Goal: Find specific page/section: Find specific page/section

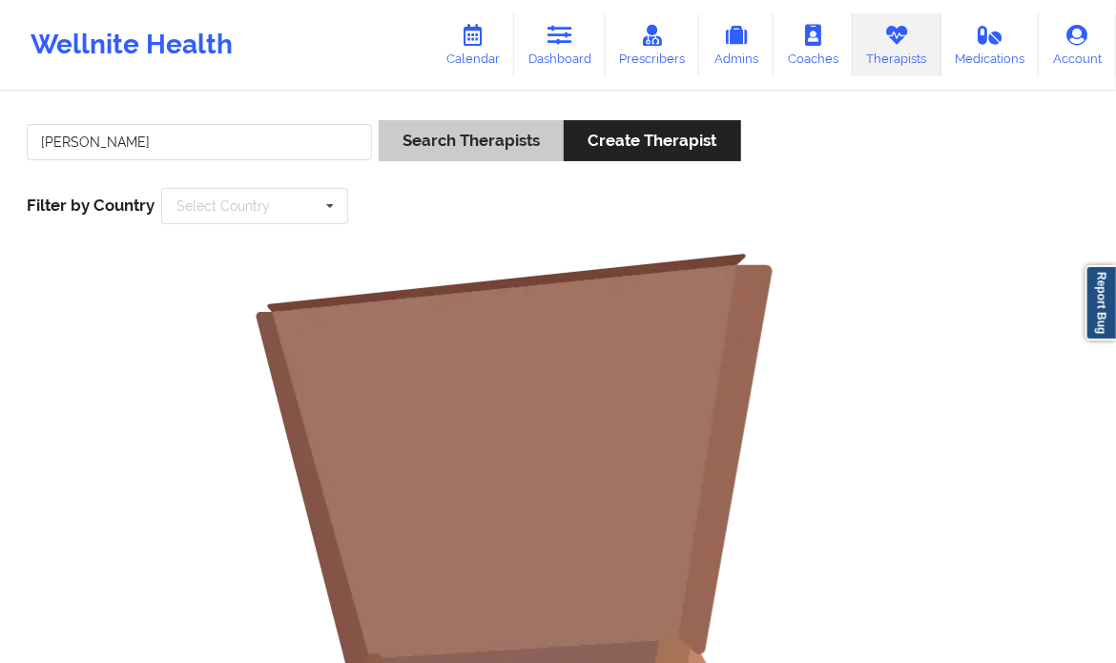
click at [497, 140] on button "Search Therapists" at bounding box center [471, 140] width 185 height 41
click at [222, 128] on input "[PERSON_NAME]" at bounding box center [199, 142] width 345 height 36
click at [179, 148] on input "[PERSON_NAME]" at bounding box center [199, 142] width 345 height 36
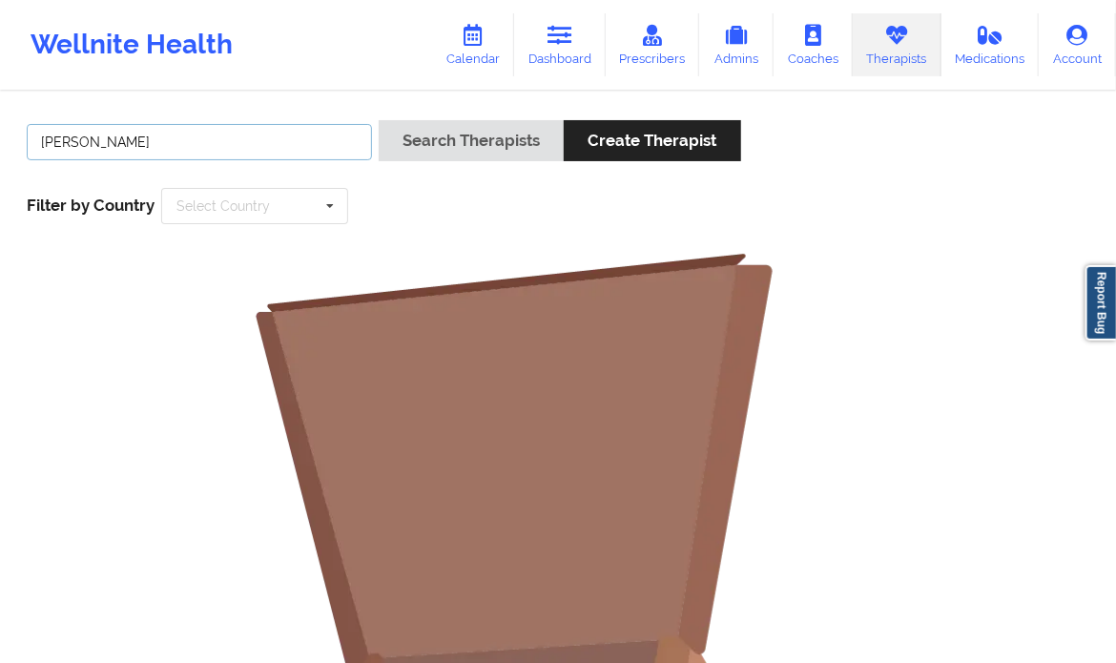
click at [111, 136] on input "[PERSON_NAME]" at bounding box center [199, 142] width 345 height 36
click at [178, 139] on input "[PERSON_NAME]" at bounding box center [199, 142] width 345 height 36
click at [38, 136] on input "[PERSON_NAME]" at bounding box center [199, 142] width 345 height 36
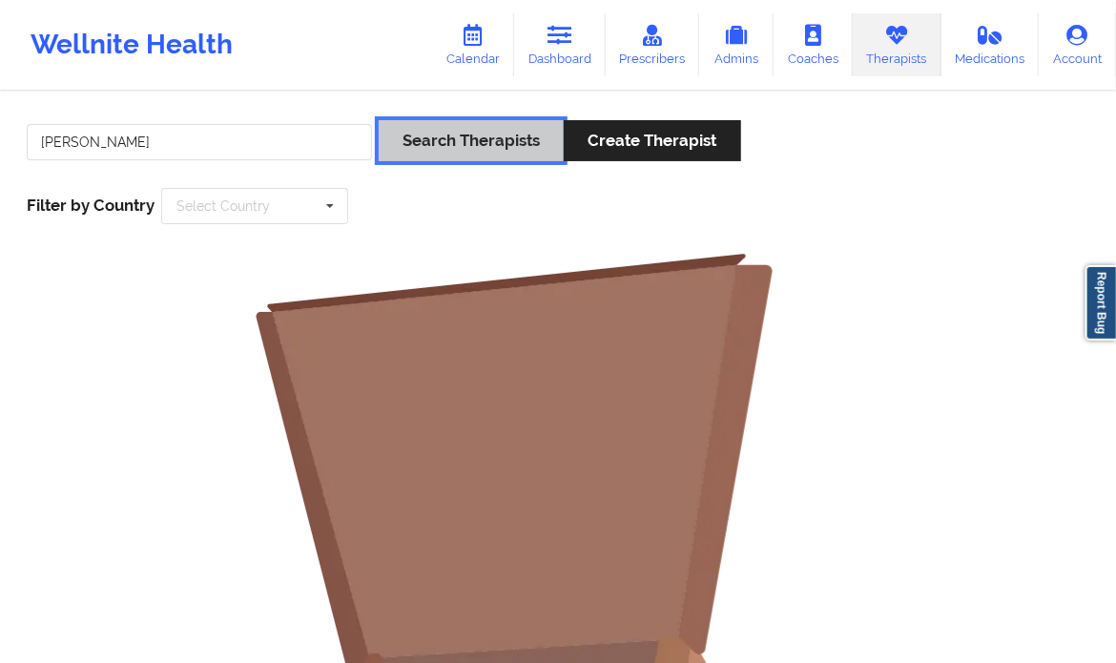
click at [433, 136] on button "Search Therapists" at bounding box center [471, 140] width 185 height 41
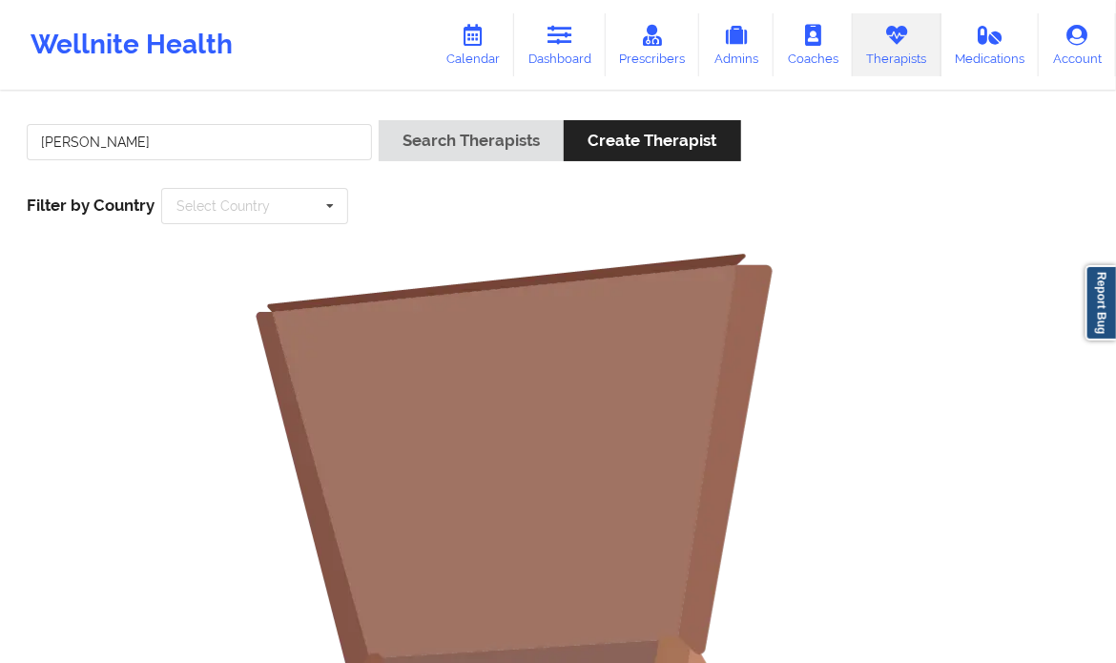
click at [249, 121] on div "[PERSON_NAME]" at bounding box center [199, 147] width 358 height 54
click at [252, 133] on input "[PERSON_NAME]" at bounding box center [199, 142] width 345 height 36
type input "R"
paste input "Hi [PERSON_NAME], Hope you're doing well. This is [PERSON_NAME] from Wellnite. …"
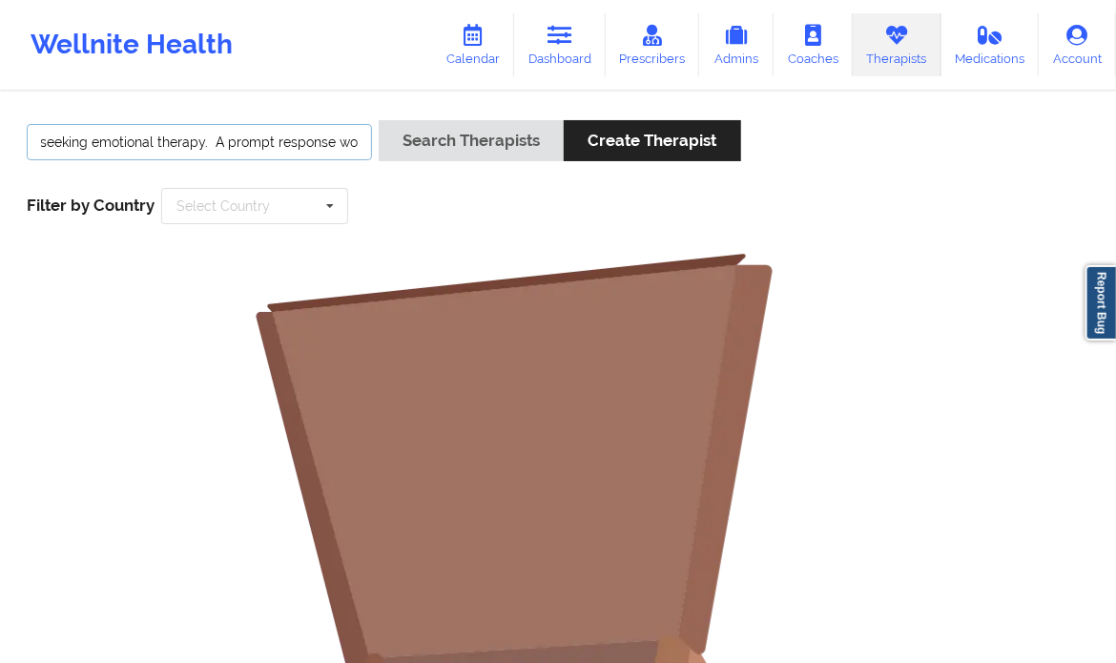
click at [252, 133] on input "Hi [PERSON_NAME], Hope you're doing well. This is [PERSON_NAME] from Wellnite. …" at bounding box center [199, 142] width 345 height 36
paste input "The patient is [DEMOGRAPHIC_DATA] and is seeking emotional therapy. Your prompt…"
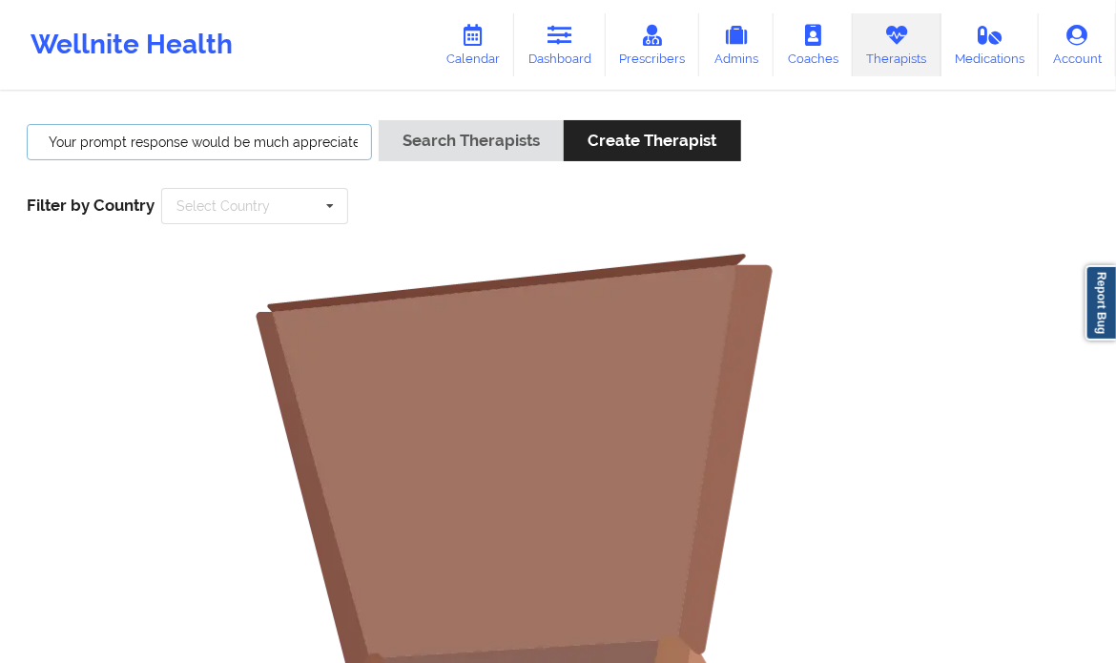
click at [120, 133] on input "The patient is [DEMOGRAPHIC_DATA] and is seeking emotional therapy. Your prompt…" at bounding box center [199, 142] width 345 height 36
paste input "[PERSON_NAME]"
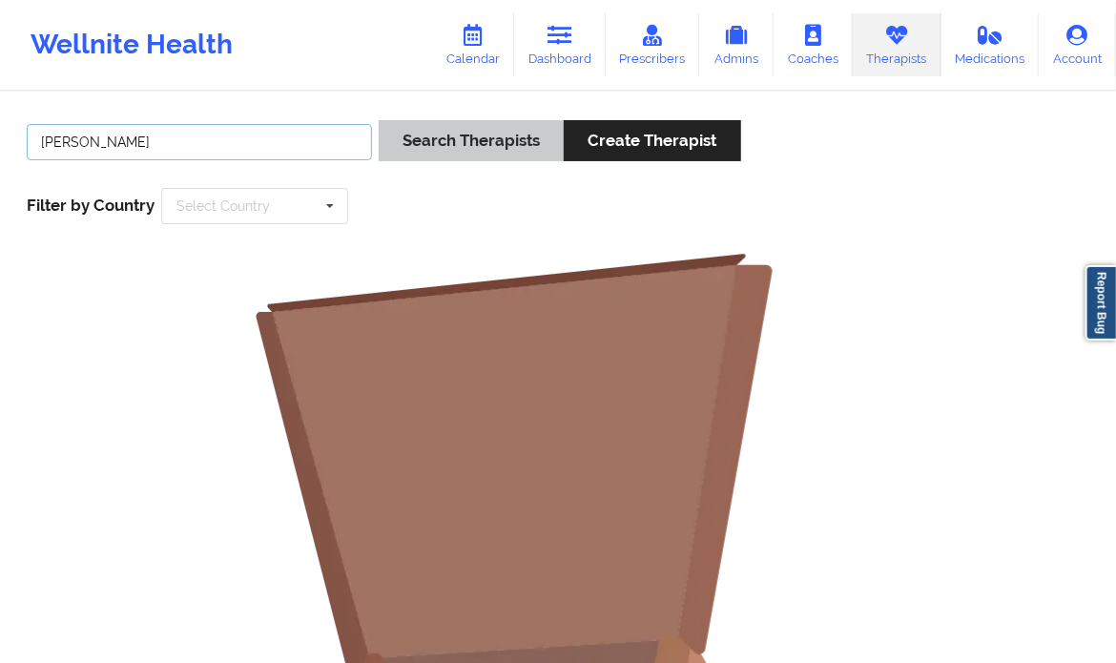
type input "[PERSON_NAME]"
click at [439, 140] on button "Search Therapists" at bounding box center [471, 140] width 185 height 41
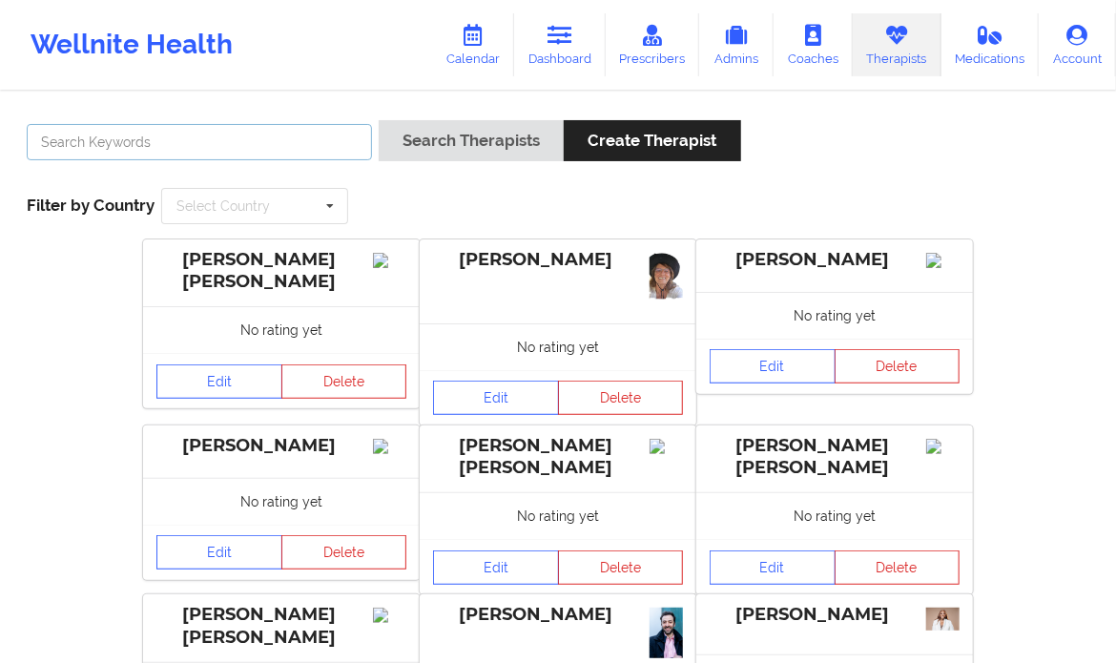
click at [87, 154] on input "text" at bounding box center [199, 142] width 345 height 36
paste input "Tamika Brown"
type input "Tamika Brown"
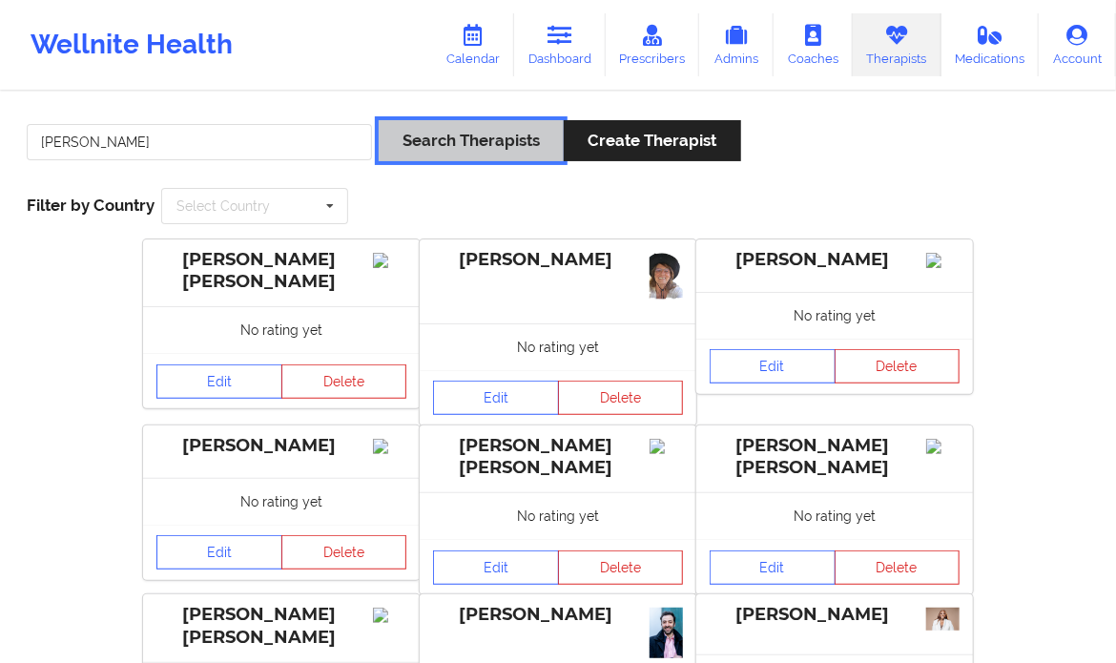
click at [499, 150] on button "Search Therapists" at bounding box center [471, 140] width 185 height 41
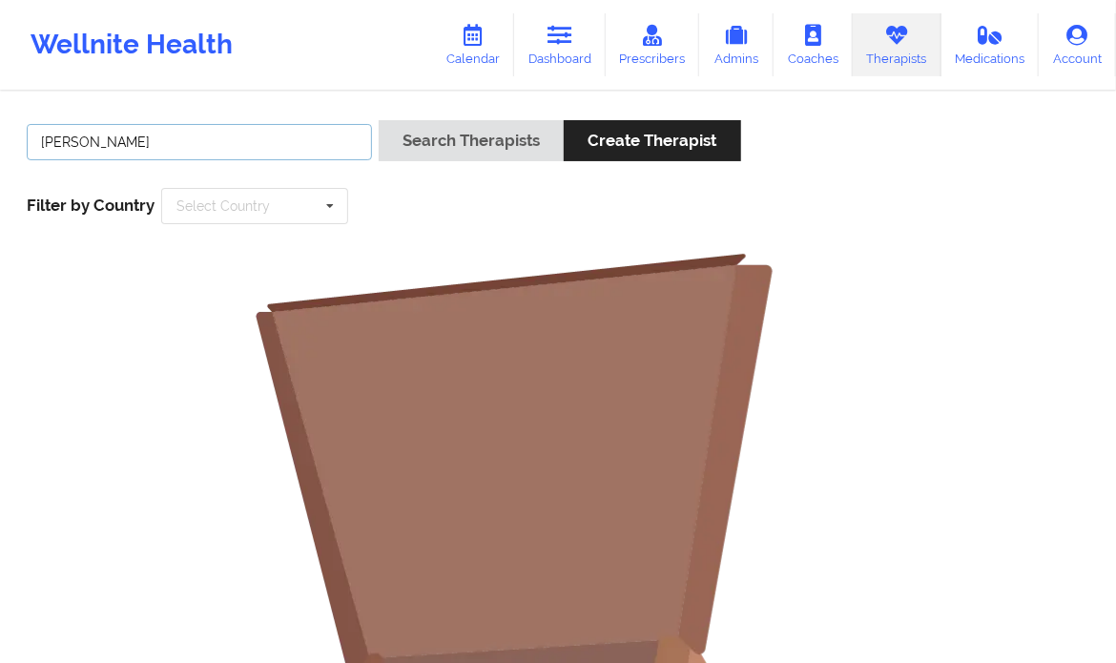
click at [168, 152] on input "Tamika Brown" at bounding box center [199, 142] width 345 height 36
click at [268, 134] on input "Tamika Brown" at bounding box center [199, 142] width 345 height 36
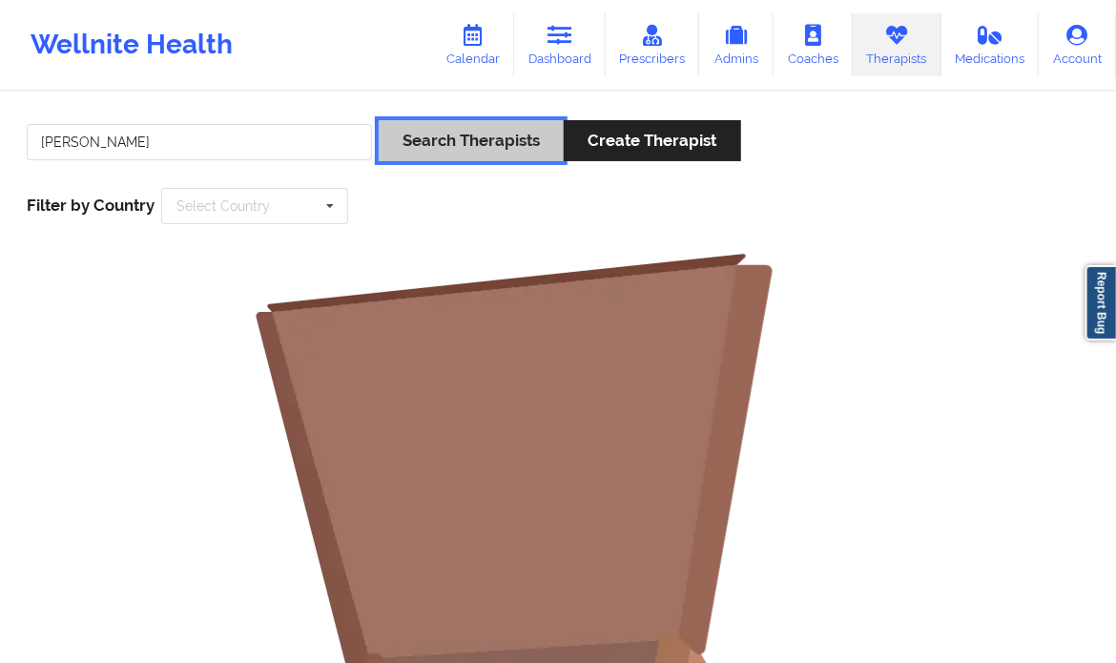
click at [458, 144] on button "Search Therapists" at bounding box center [471, 140] width 185 height 41
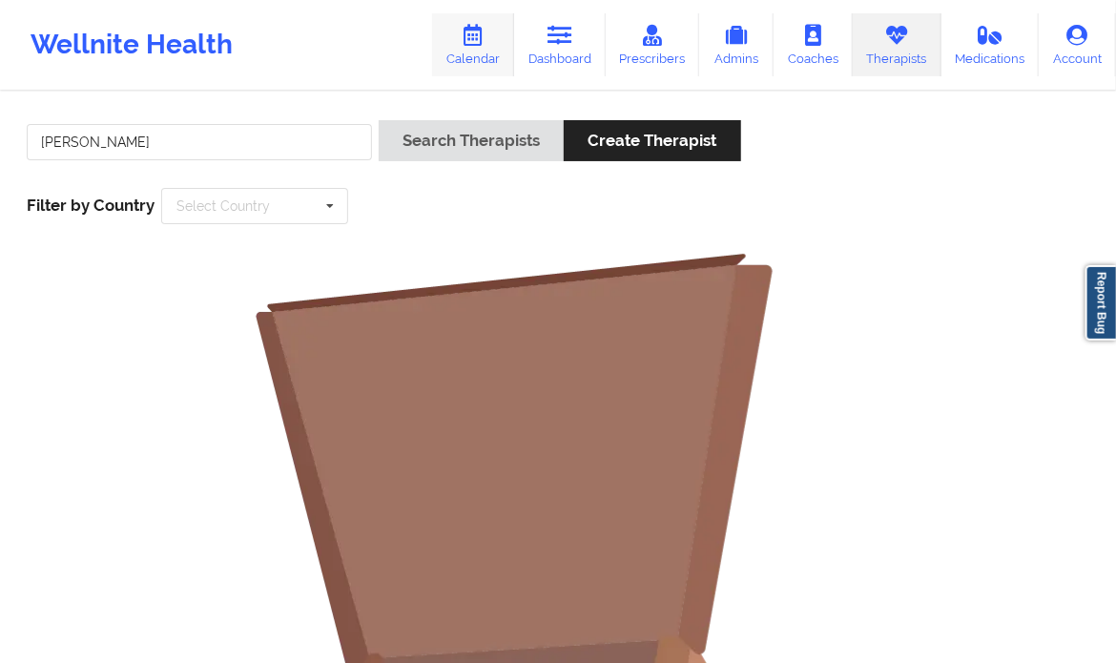
click at [487, 53] on link "Calendar" at bounding box center [473, 44] width 82 height 63
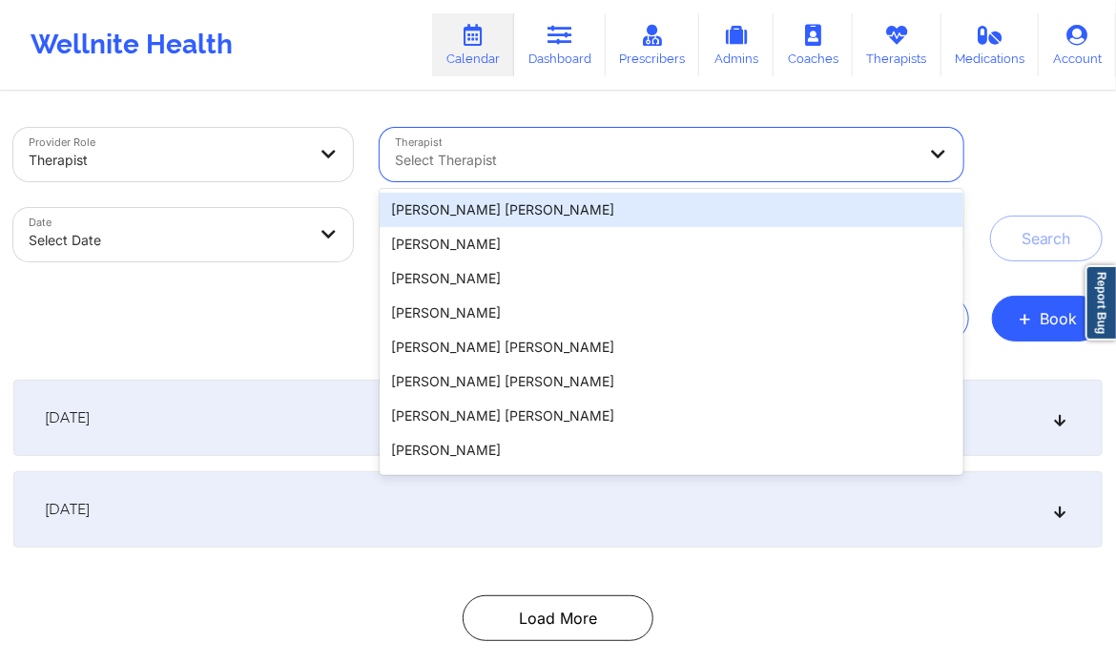
click at [507, 169] on div at bounding box center [655, 160] width 521 height 23
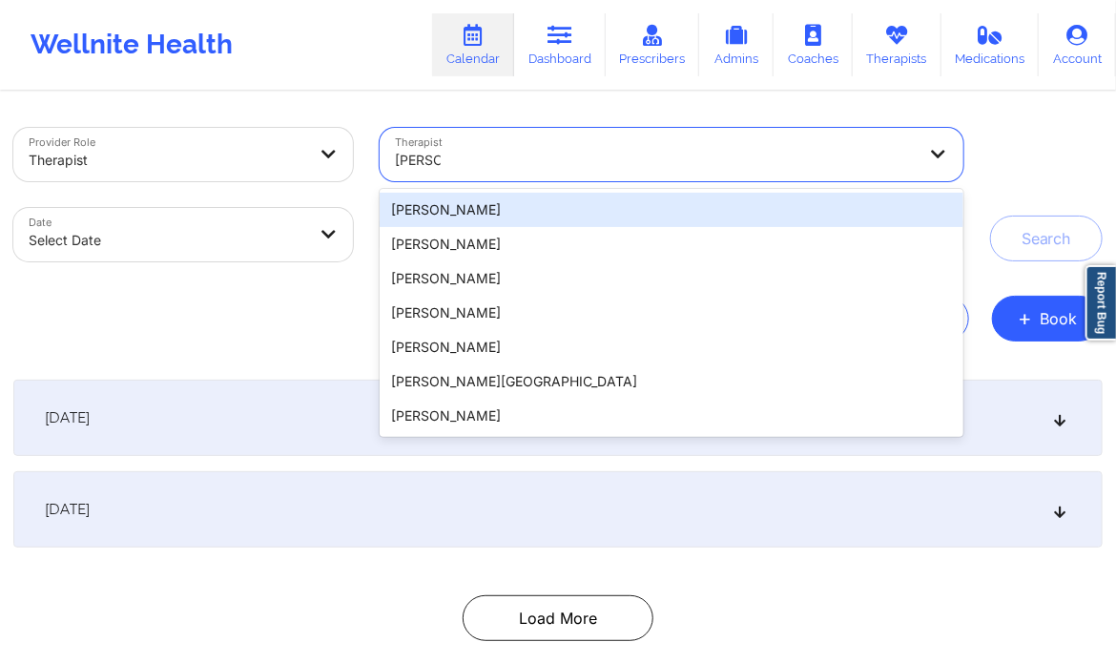
type input "tamika"
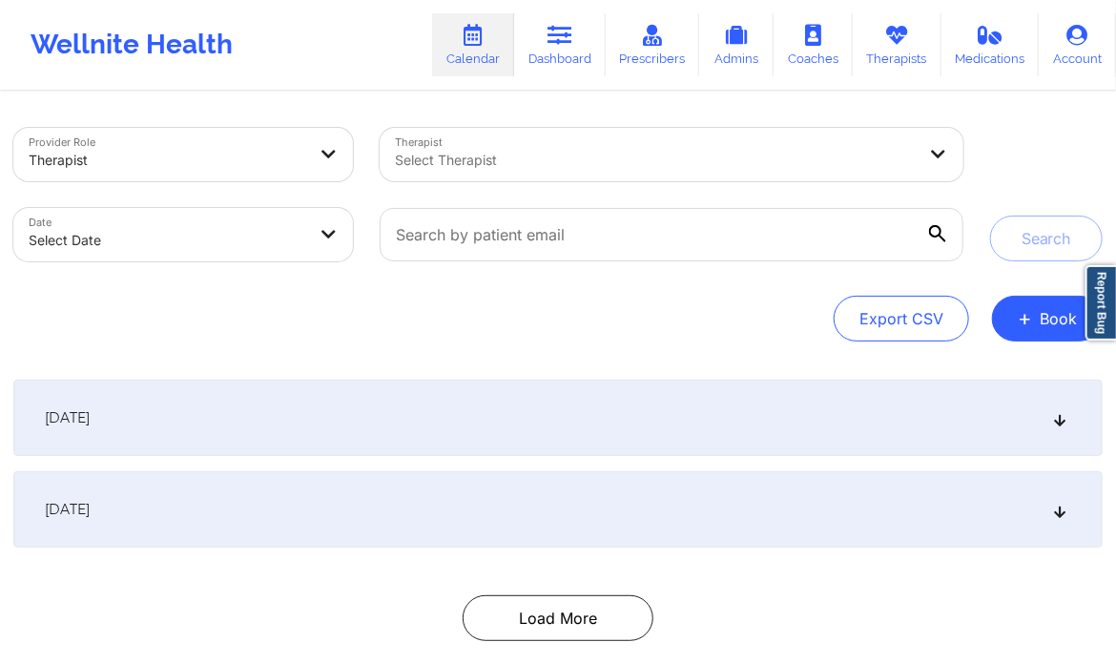
click at [1010, 143] on div "Search" at bounding box center [1046, 194] width 113 height 133
click at [915, 31] on link "Therapists" at bounding box center [896, 44] width 89 height 63
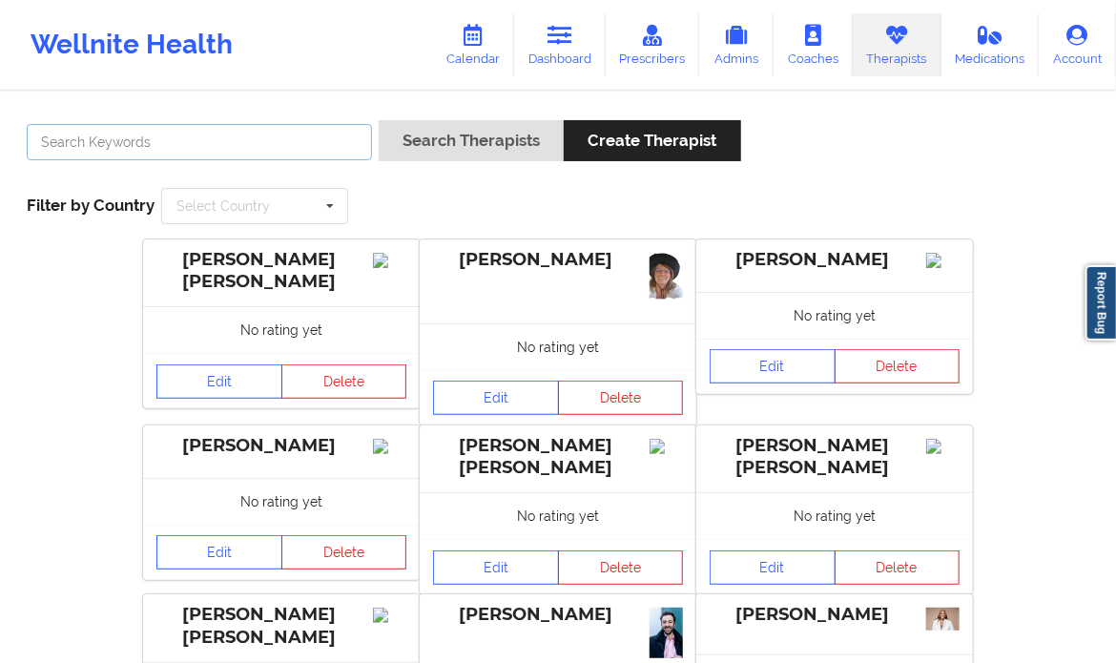
click at [230, 148] on input "text" at bounding box center [199, 142] width 345 height 36
type input "Tamika Brown"
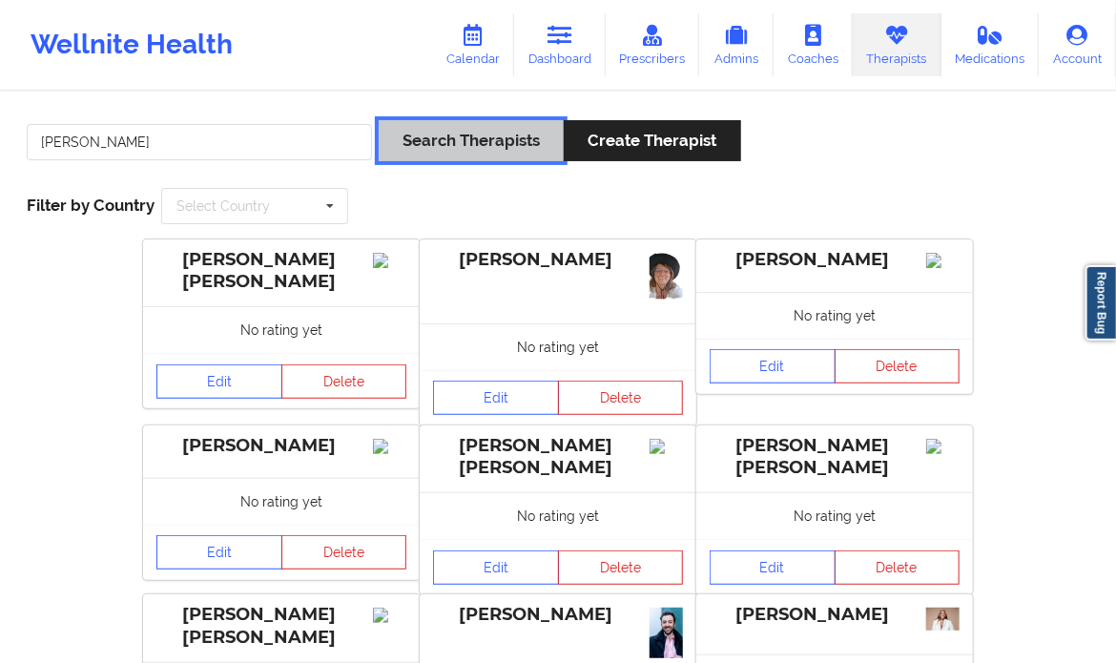
click at [502, 141] on button "Search Therapists" at bounding box center [471, 140] width 185 height 41
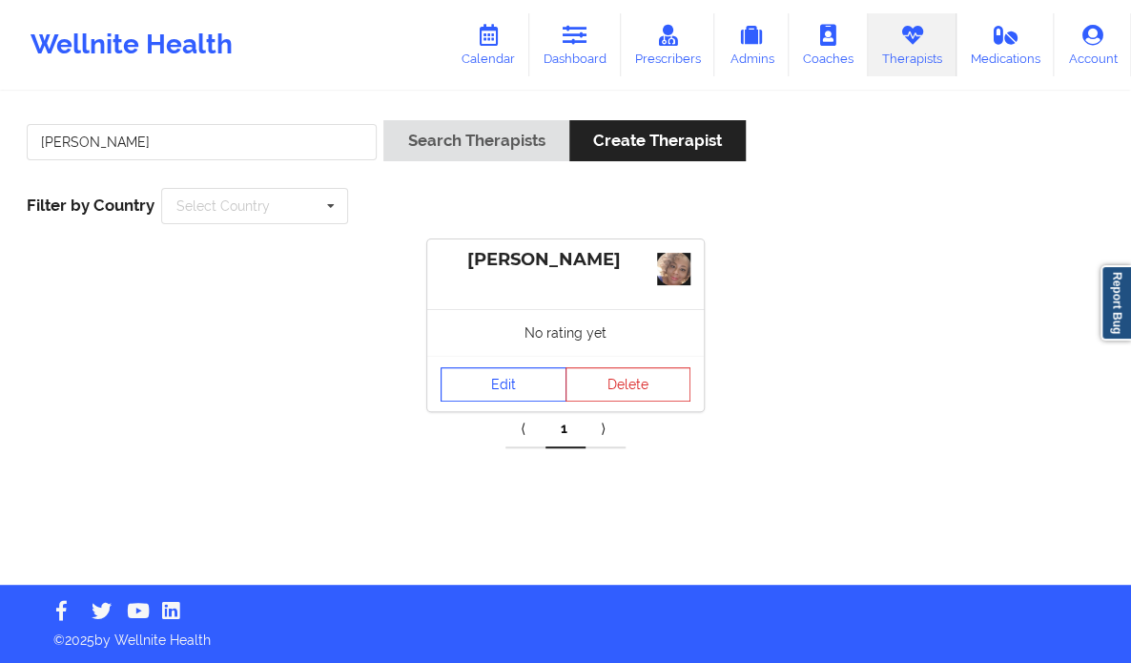
click at [522, 381] on link "Edit" at bounding box center [503, 384] width 126 height 34
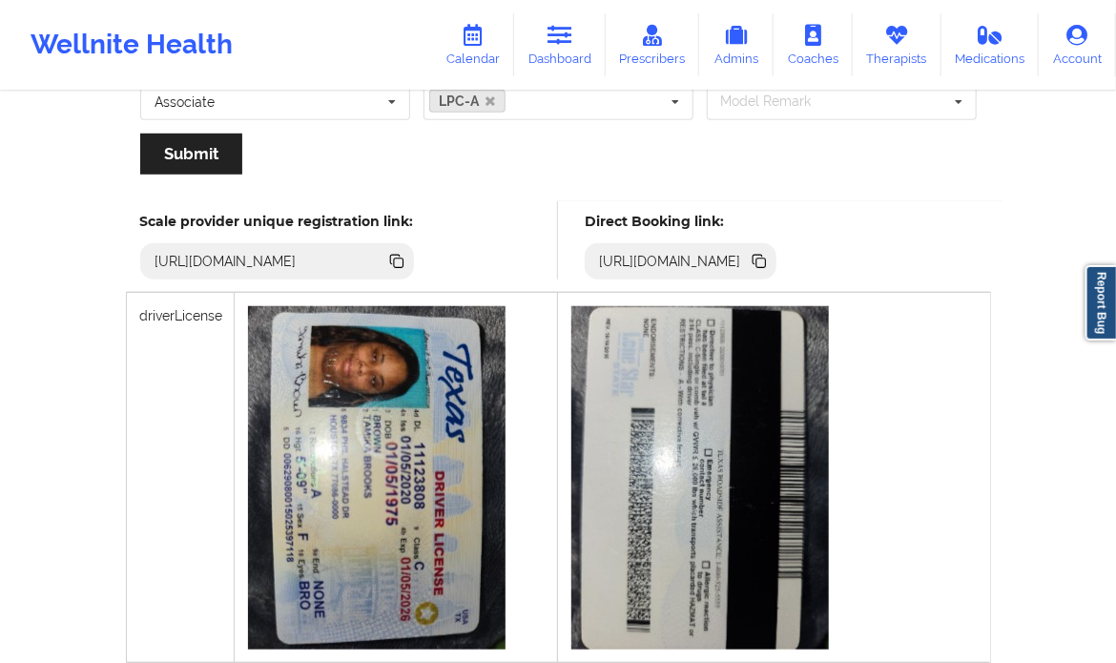
scroll to position [442, 0]
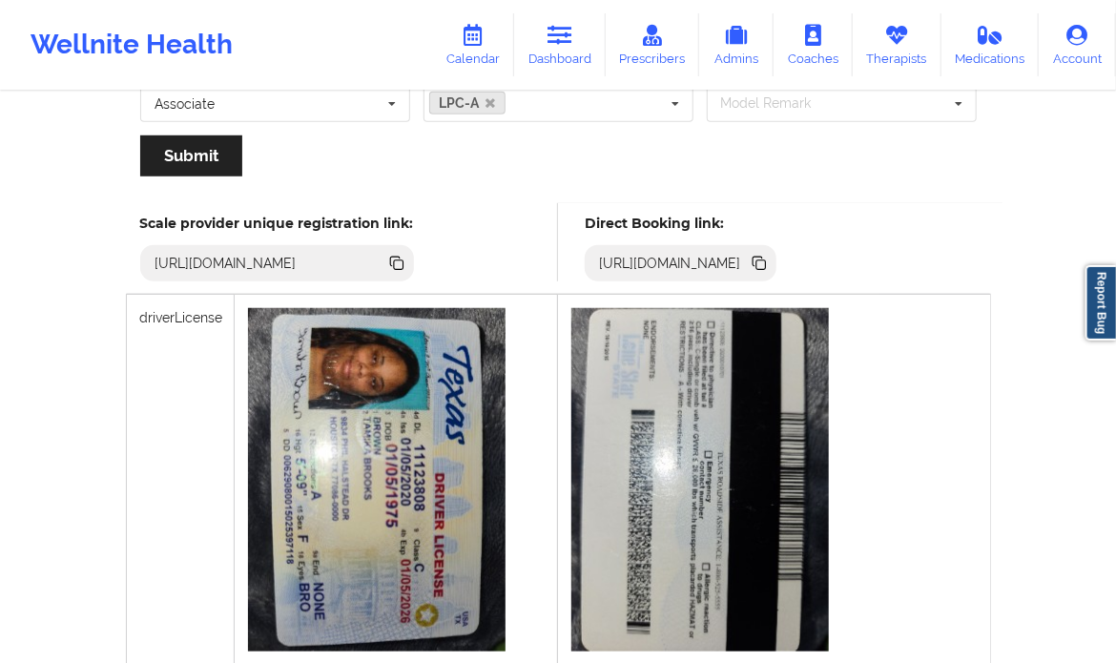
click at [762, 258] on icon at bounding box center [757, 261] width 10 height 10
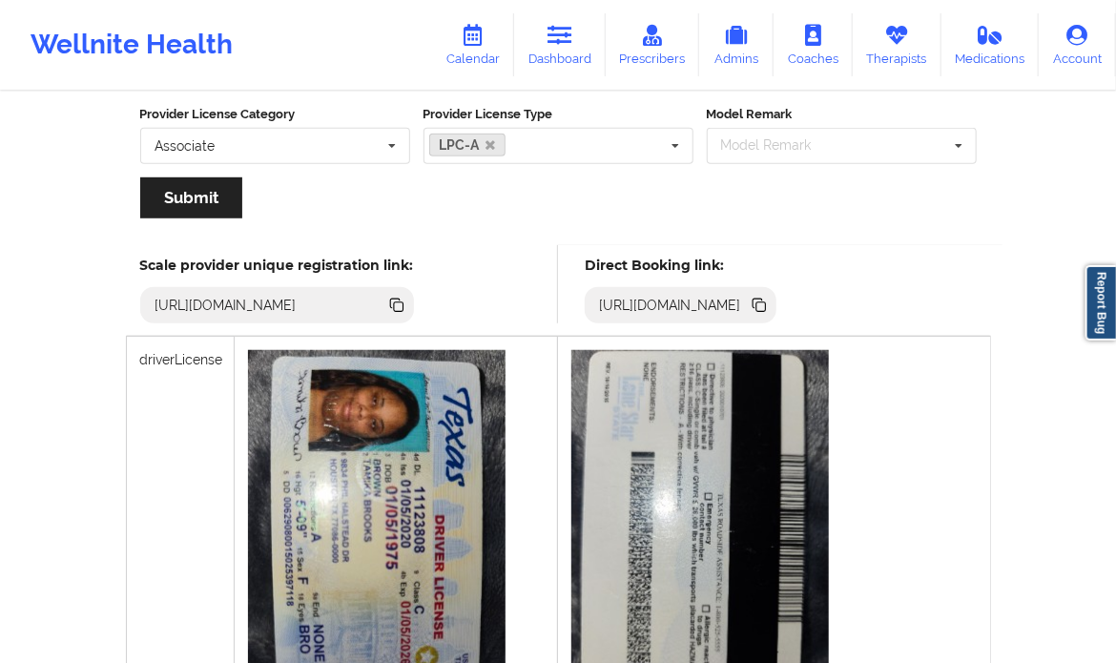
scroll to position [400, 0]
click at [769, 296] on icon at bounding box center [758, 305] width 21 height 21
click at [901, 47] on link "Therapists" at bounding box center [896, 44] width 89 height 63
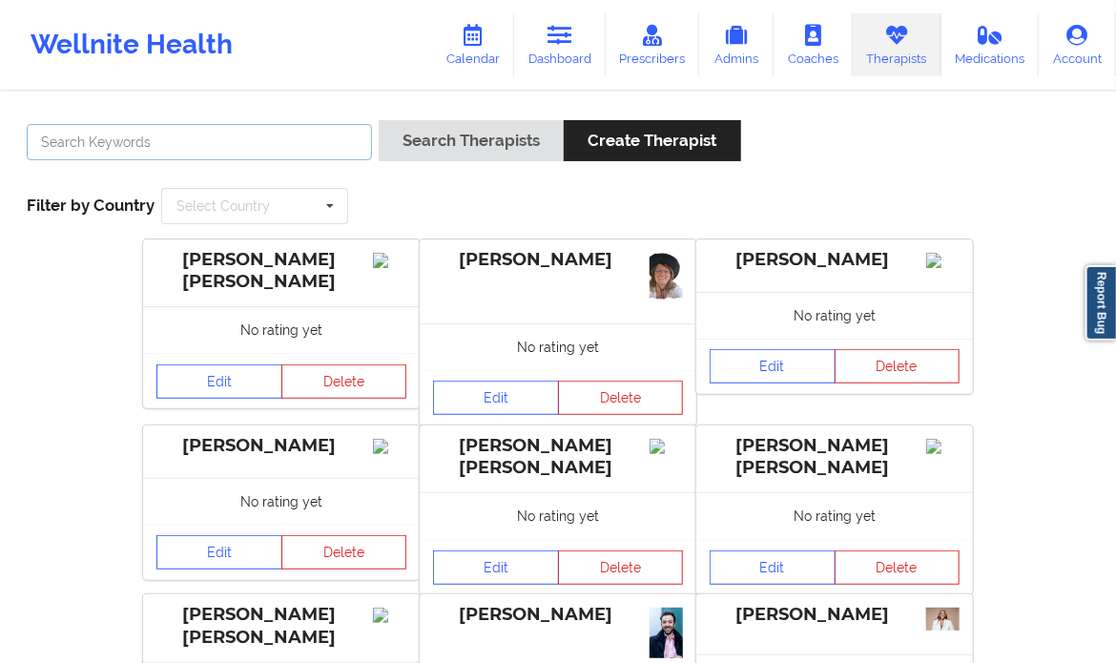
click at [208, 143] on input "text" at bounding box center [199, 142] width 345 height 36
paste input "Jacqueline Baker"
type input "Jacqueline Baker"
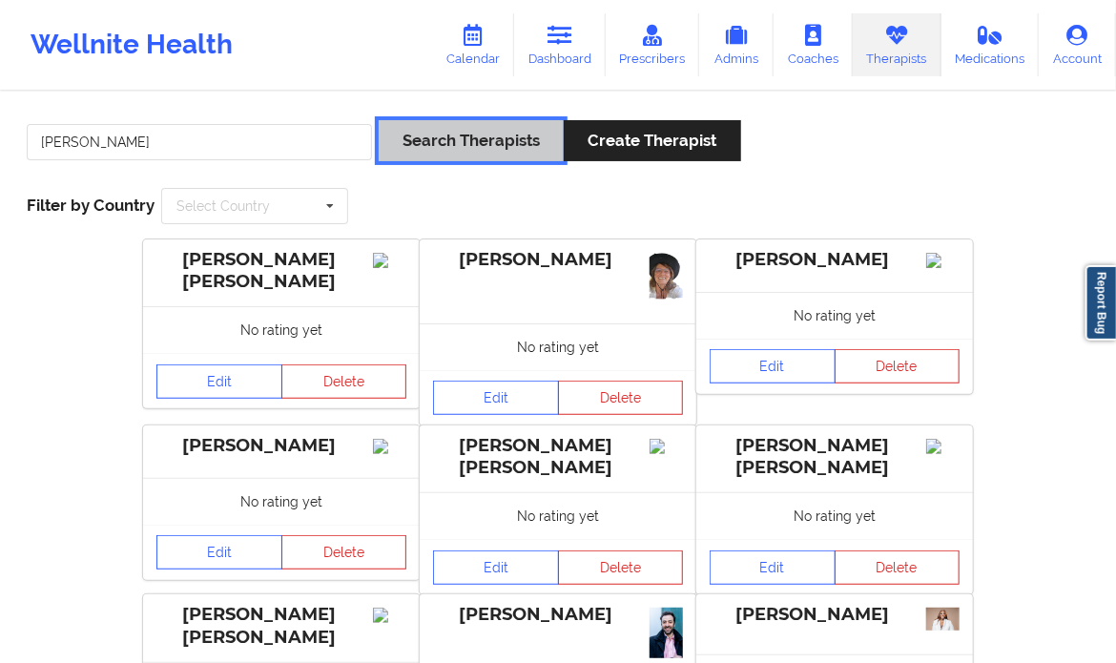
click at [439, 133] on button "Search Therapists" at bounding box center [471, 140] width 185 height 41
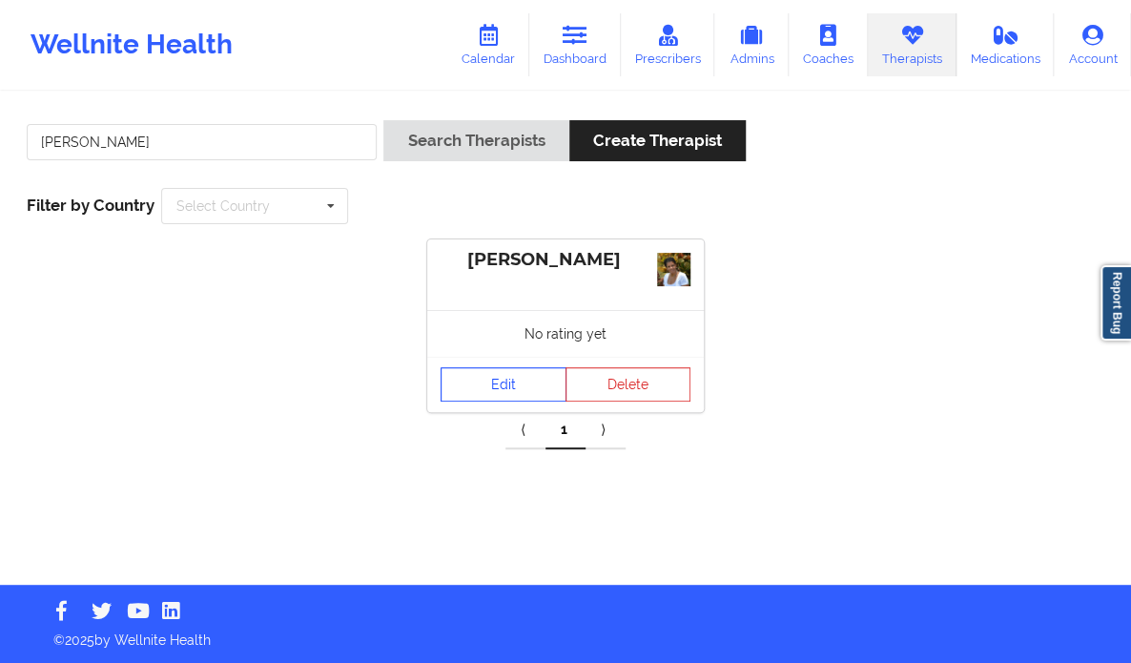
click at [472, 375] on link "Edit" at bounding box center [503, 384] width 126 height 34
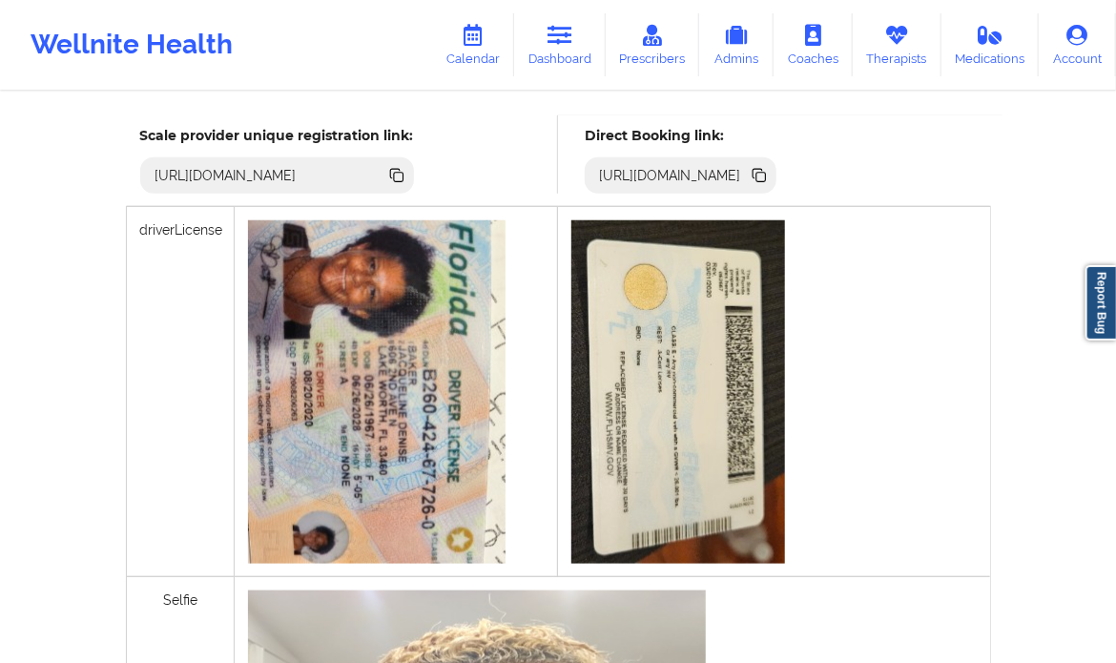
scroll to position [522, 0]
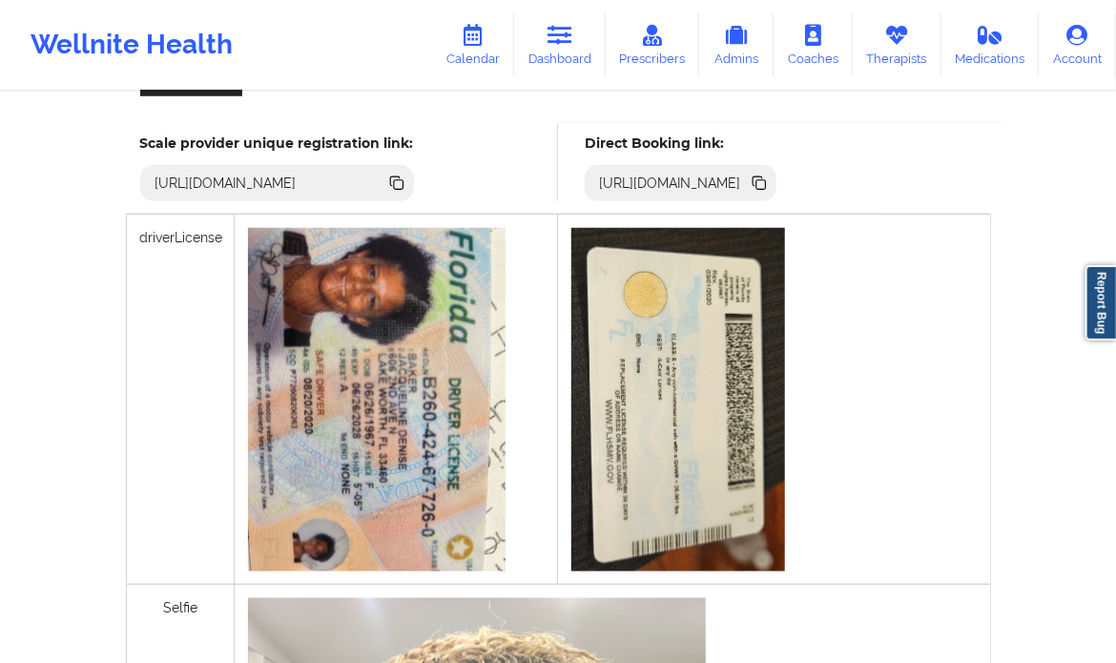
click at [769, 174] on icon at bounding box center [758, 183] width 21 height 21
